Goal: Navigation & Orientation: Find specific page/section

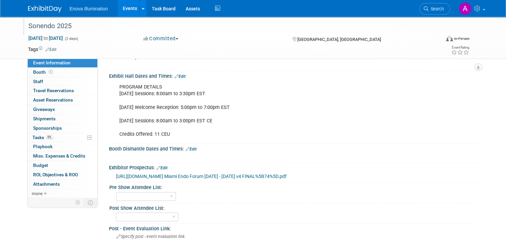
scroll to position [134, 0]
click at [40, 7] on img at bounding box center [44, 9] width 33 height 7
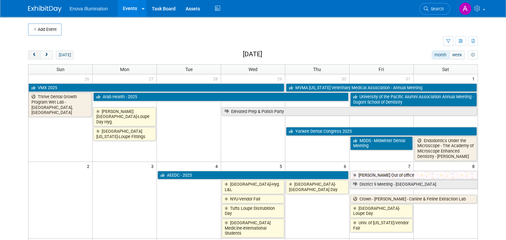
click at [32, 55] on span "prev" at bounding box center [34, 55] width 5 height 4
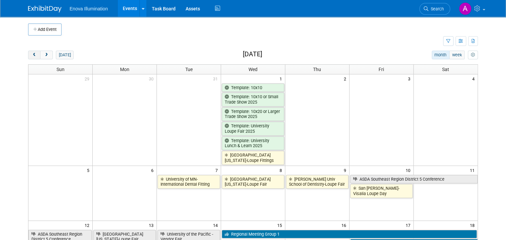
click at [32, 55] on span "prev" at bounding box center [34, 55] width 5 height 4
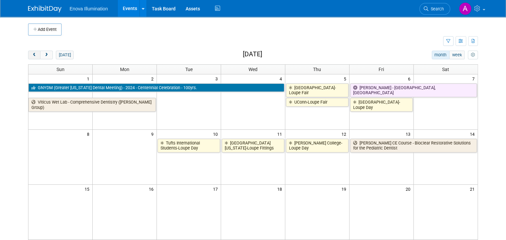
click at [32, 55] on span "prev" at bounding box center [34, 55] width 5 height 4
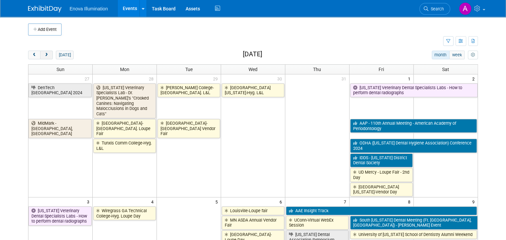
click at [46, 55] on button "next" at bounding box center [46, 55] width 12 height 9
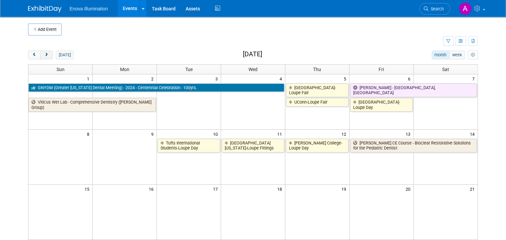
click at [46, 55] on button "next" at bounding box center [46, 55] width 12 height 9
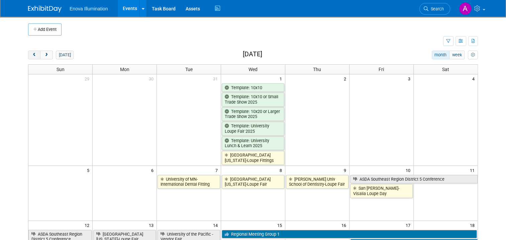
click at [32, 55] on span "prev" at bounding box center [34, 55] width 5 height 4
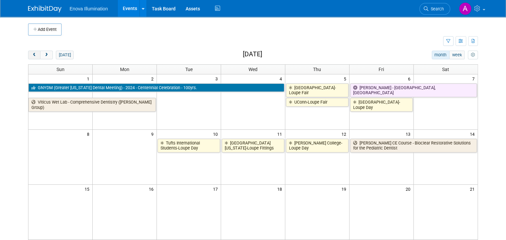
click at [32, 55] on span "prev" at bounding box center [34, 55] width 5 height 4
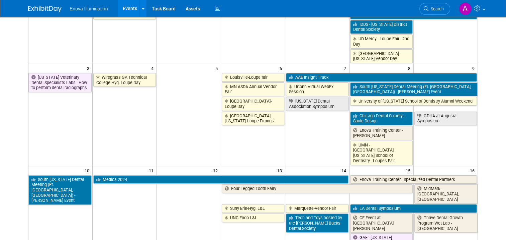
scroll to position [134, 0]
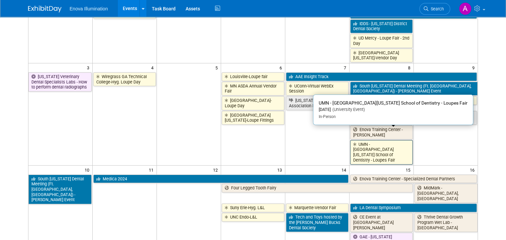
click at [388, 140] on link "UMN - [GEOGRAPHIC_DATA][US_STATE] School of Dentistry - Loupes Fair" at bounding box center [381, 152] width 63 height 24
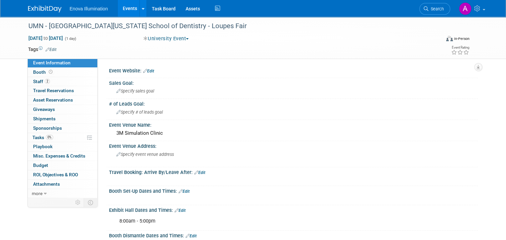
scroll to position [33, 0]
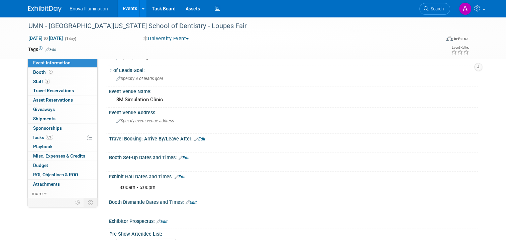
drag, startPoint x: 45, startPoint y: 10, endPoint x: 46, endPoint y: 13, distance: 3.7
click at [45, 10] on img at bounding box center [44, 9] width 33 height 7
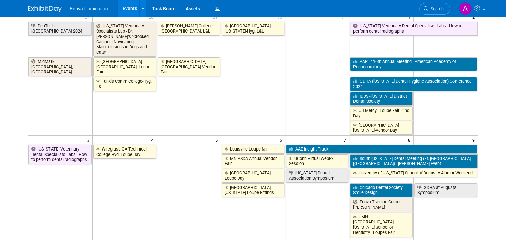
scroll to position [67, 0]
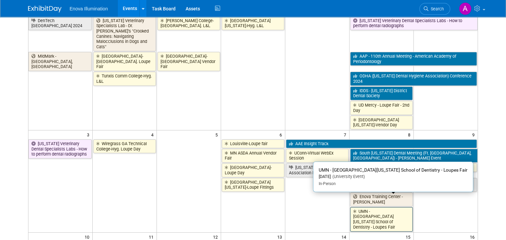
click at [380, 208] on link "UMN - [GEOGRAPHIC_DATA][US_STATE] School of Dentistry - Loupes Fair" at bounding box center [381, 219] width 63 height 24
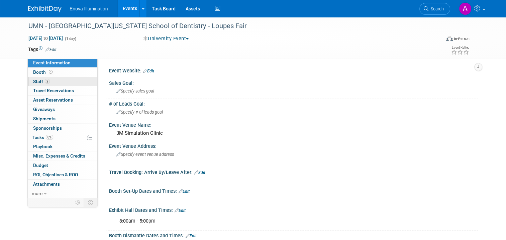
click at [55, 81] on link "2 Staff 2" at bounding box center [63, 81] width 70 height 9
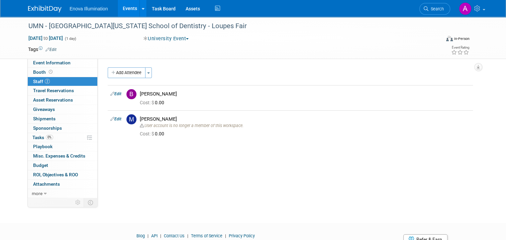
click at [47, 9] on img at bounding box center [44, 9] width 33 height 7
